Goal: Task Accomplishment & Management: Complete application form

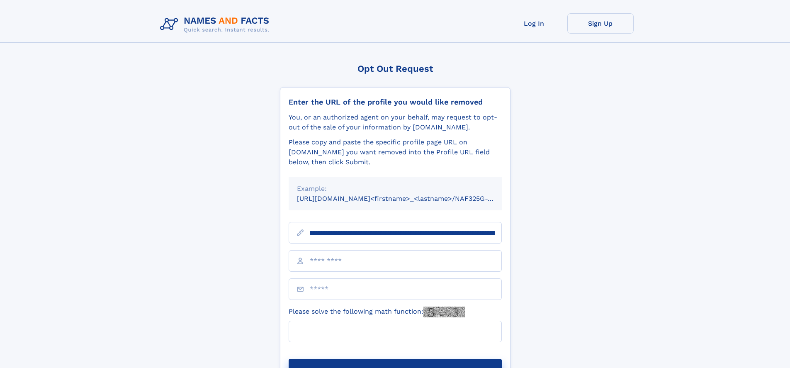
scroll to position [0, 87]
type input "**********"
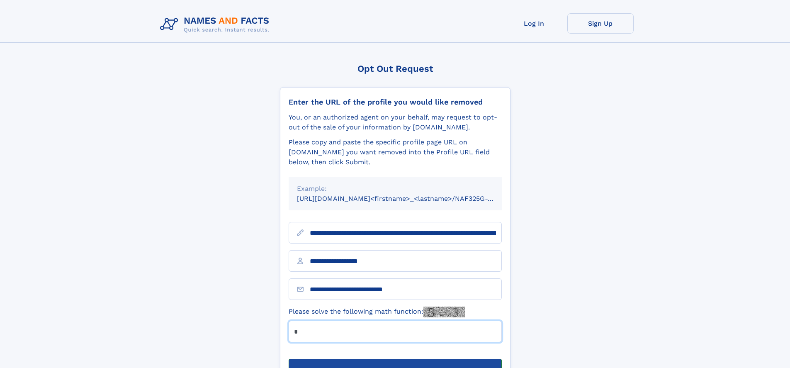
type input "*"
click at [395, 359] on button "Submit Opt Out Request" at bounding box center [395, 372] width 213 height 27
